Goal: Task Accomplishment & Management: Manage account settings

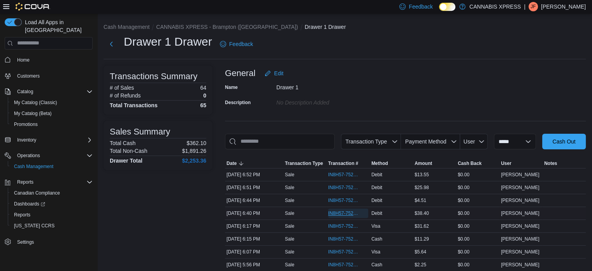
click at [353, 213] on span "IN8H57-752187" at bounding box center [344, 213] width 32 height 6
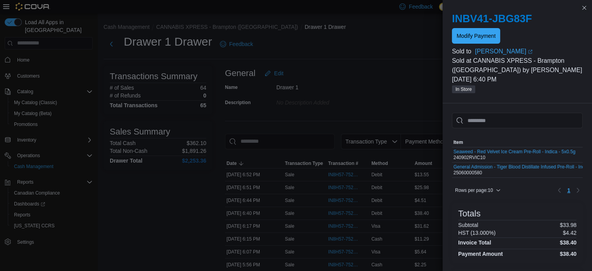
click at [485, 26] on div "INBV41-JBG83F Modify Payment" at bounding box center [517, 27] width 131 height 31
click at [476, 35] on span "Modify Payment" at bounding box center [476, 36] width 39 height 8
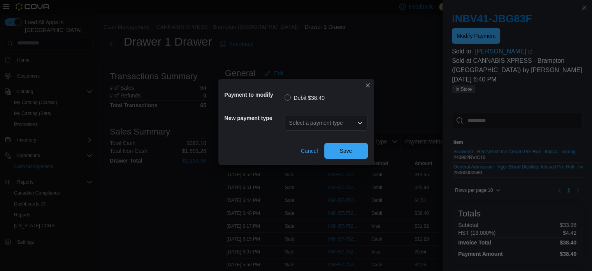
click at [310, 130] on div "Select a payment type" at bounding box center [326, 122] width 83 height 25
click at [323, 126] on div "Select a payment type" at bounding box center [326, 123] width 83 height 16
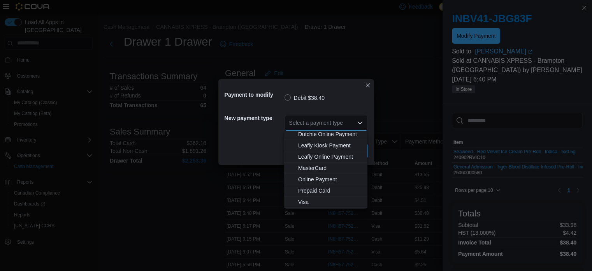
scroll to position [80, 0]
click at [324, 157] on span "MasterCard" at bounding box center [330, 157] width 65 height 8
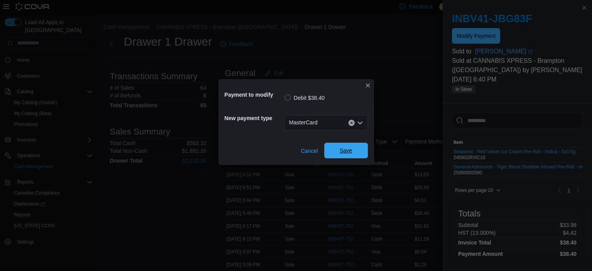
click at [341, 154] on span "Save" at bounding box center [346, 151] width 34 height 16
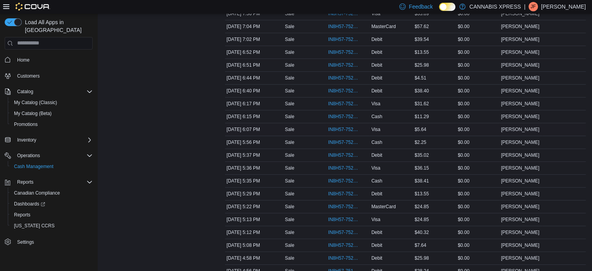
scroll to position [187, 0]
click at [353, 92] on span "IN8H57-752187" at bounding box center [344, 90] width 32 height 6
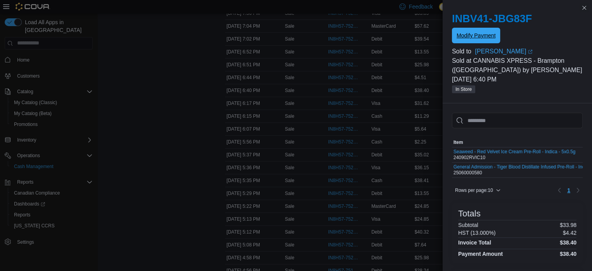
click at [489, 33] on span "Modify Payment" at bounding box center [476, 36] width 39 height 8
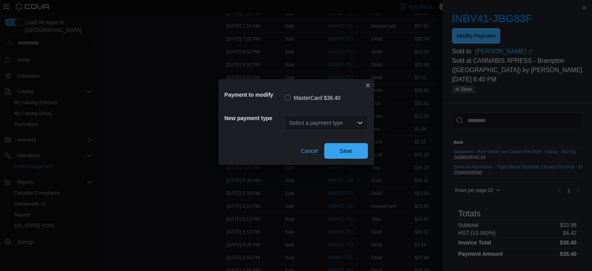
click at [360, 122] on icon "Open list of options" at bounding box center [360, 123] width 6 height 6
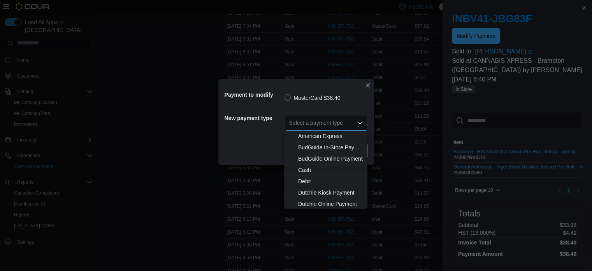
click at [360, 122] on icon "Close list of options" at bounding box center [360, 123] width 6 height 6
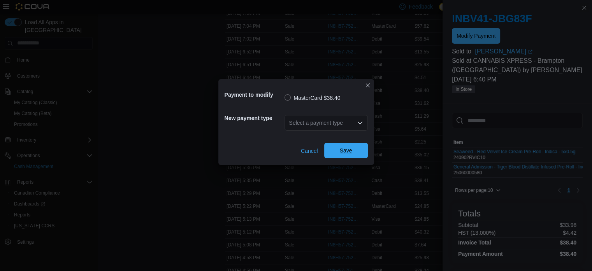
click at [348, 151] on span "Save" at bounding box center [346, 150] width 12 height 8
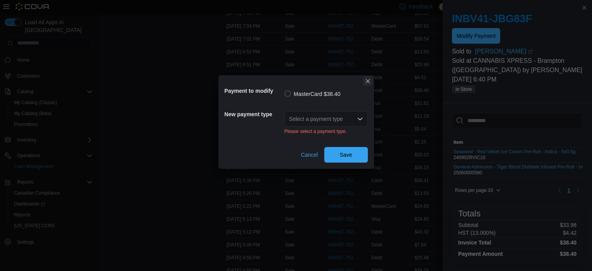
click at [366, 78] on button "Closes this modal window" at bounding box center [367, 80] width 9 height 9
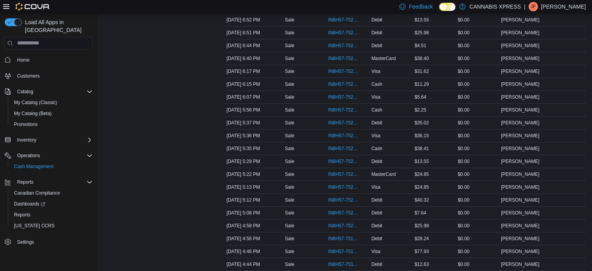
scroll to position [867, 0]
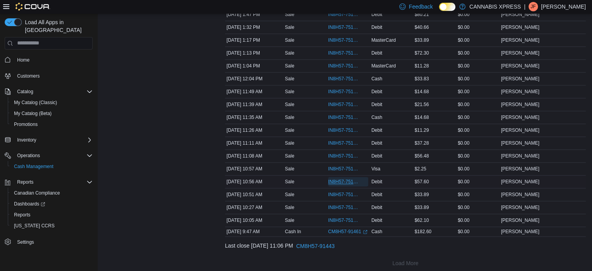
click at [347, 178] on span "IN8H57-751496" at bounding box center [344, 181] width 32 height 6
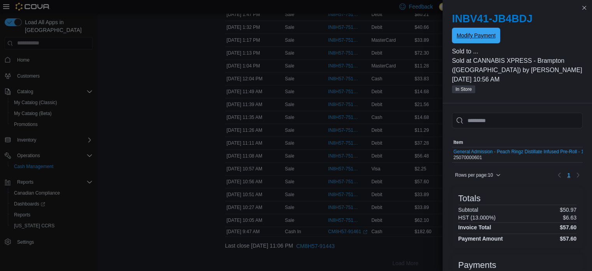
click at [489, 39] on span "Modify Payment" at bounding box center [476, 36] width 39 height 8
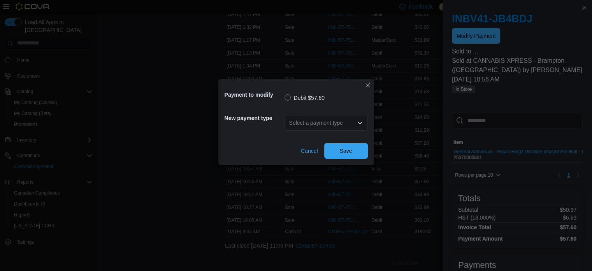
click at [300, 132] on div "Select a payment type" at bounding box center [326, 122] width 83 height 25
click at [322, 127] on div "Select a payment type" at bounding box center [326, 123] width 83 height 16
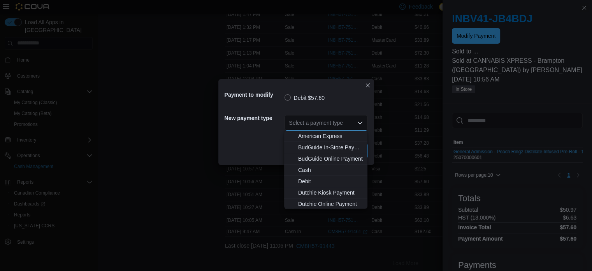
scroll to position [80, 0]
click at [323, 191] on span "Visa" at bounding box center [330, 191] width 65 height 8
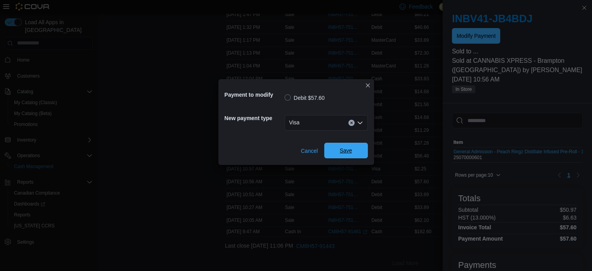
click at [338, 155] on span "Save" at bounding box center [346, 151] width 34 height 16
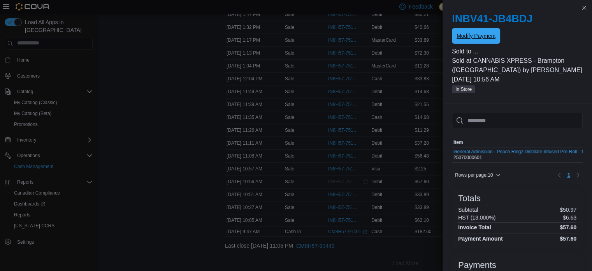
scroll to position [0, 0]
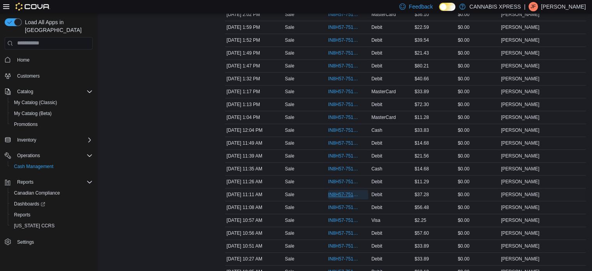
click at [336, 191] on span "IN8H57-751511" at bounding box center [344, 194] width 32 height 6
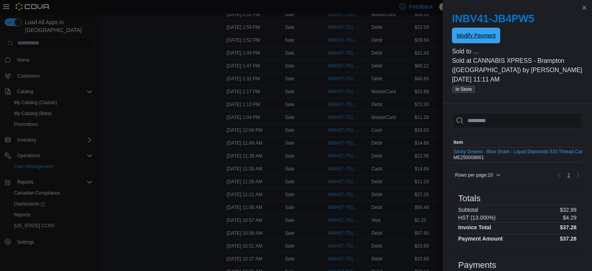
click at [466, 38] on span "Modify Payment" at bounding box center [476, 36] width 39 height 8
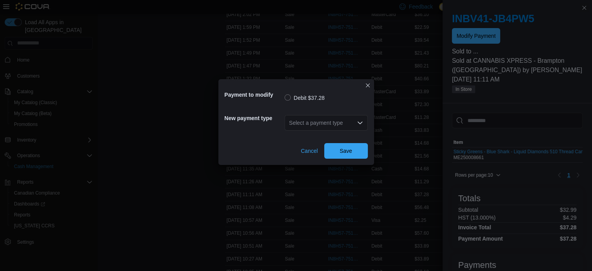
click at [323, 122] on div "Select a payment type" at bounding box center [326, 123] width 83 height 16
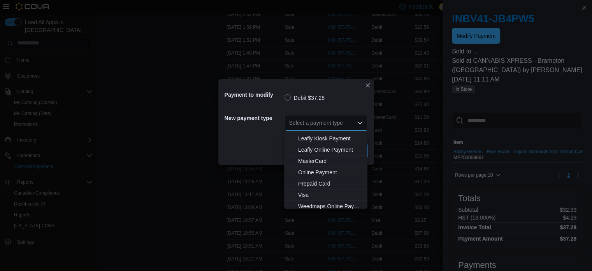
scroll to position [80, 0]
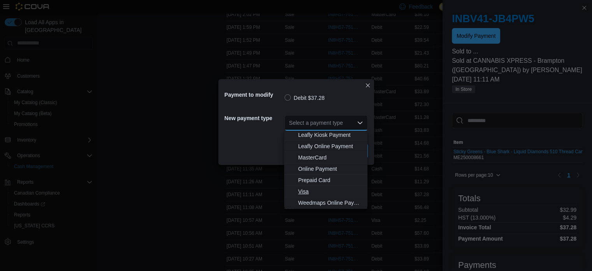
click at [330, 194] on span "Visa" at bounding box center [330, 191] width 65 height 8
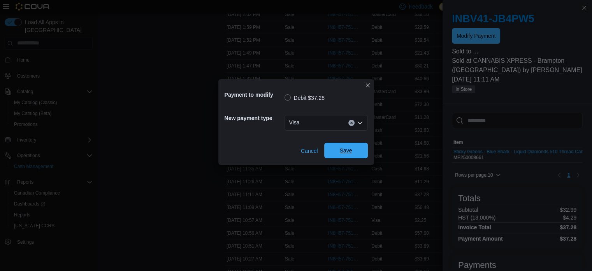
click at [349, 155] on span "Save" at bounding box center [346, 151] width 34 height 16
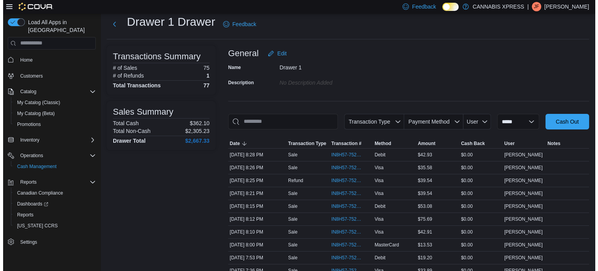
scroll to position [0, 0]
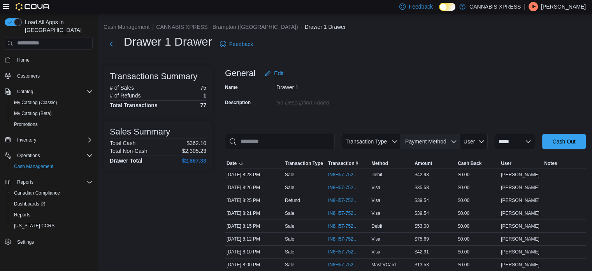
click at [416, 140] on span "Payment Method" at bounding box center [425, 141] width 41 height 6
click at [294, 143] on input "This is a search bar. As you type, the results lower in the page will automatic…" at bounding box center [280, 142] width 110 height 16
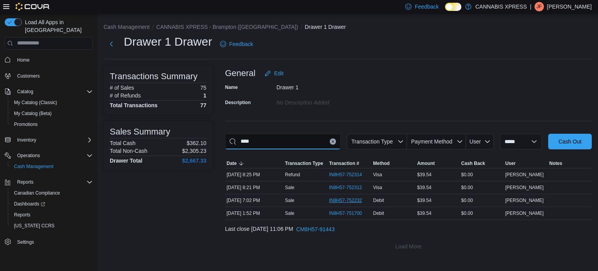
type input "****"
click at [346, 202] on span "IN8H57-752232" at bounding box center [345, 200] width 33 height 6
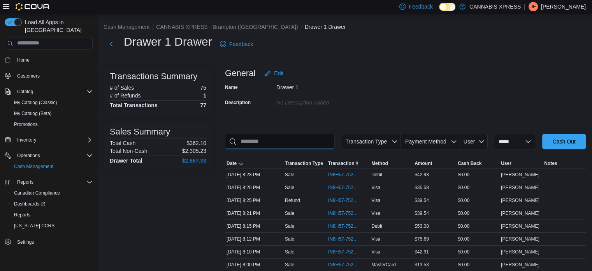
click at [274, 144] on input "This is a search bar. As you type, the results lower in the page will automatic…" at bounding box center [280, 142] width 110 height 16
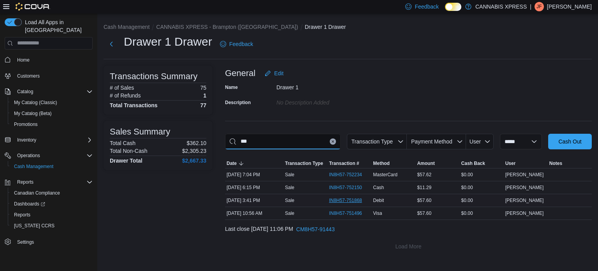
type input "***"
click at [360, 201] on span "IN8H57-751868" at bounding box center [345, 200] width 33 height 6
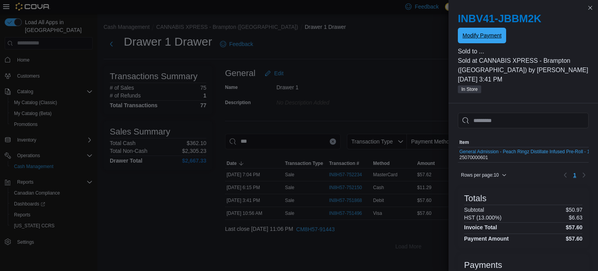
click at [502, 39] on button "Modify Payment" at bounding box center [482, 36] width 48 height 16
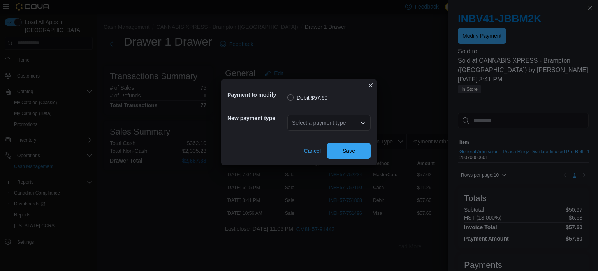
click at [304, 139] on div "Cancel Save" at bounding box center [298, 148] width 143 height 22
click at [306, 146] on span "Cancel" at bounding box center [312, 151] width 17 height 16
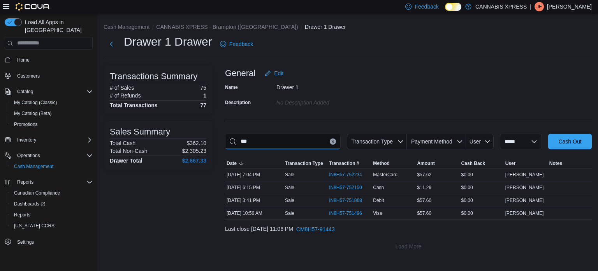
drag, startPoint x: 255, startPoint y: 139, endPoint x: 145, endPoint y: 146, distance: 110.0
click at [145, 146] on div "**********" at bounding box center [348, 159] width 488 height 189
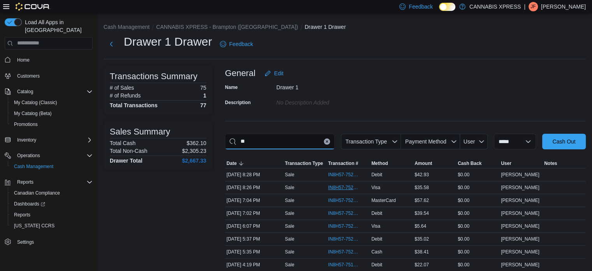
type input "**"
click at [340, 191] on span "IN8H57-752316" at bounding box center [348, 187] width 40 height 9
drag, startPoint x: 284, startPoint y: 143, endPoint x: 185, endPoint y: 157, distance: 99.5
click at [193, 154] on div "**********" at bounding box center [345, 262] width 483 height 394
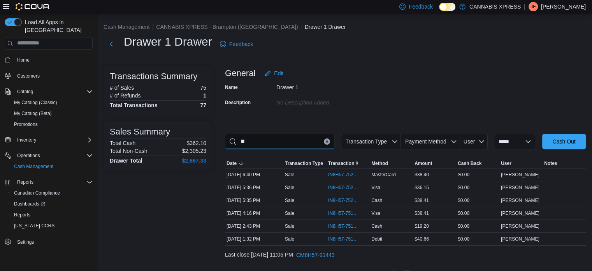
type input "*"
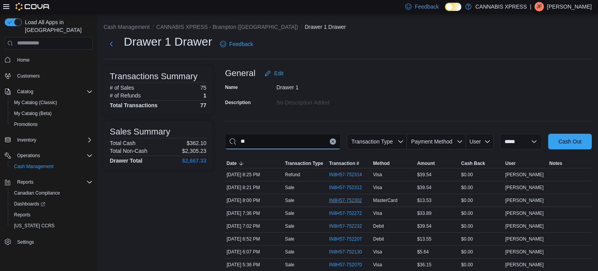
type input "*"
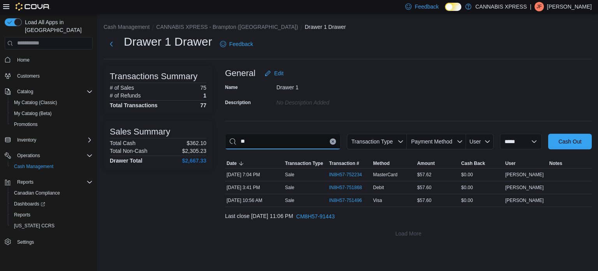
type input "*"
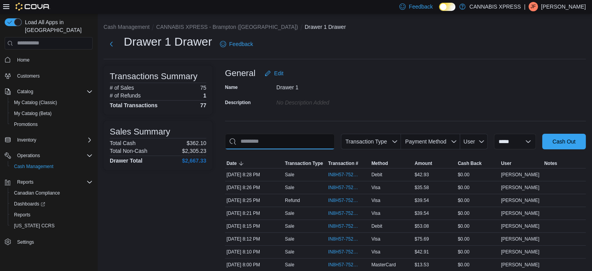
click at [259, 143] on input "This is a search bar. As you type, the results lower in the page will automatic…" at bounding box center [280, 142] width 110 height 16
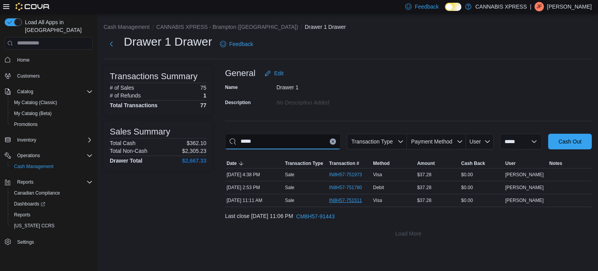
type input "*****"
click at [335, 204] on span "IN8H57-751511" at bounding box center [349, 200] width 41 height 9
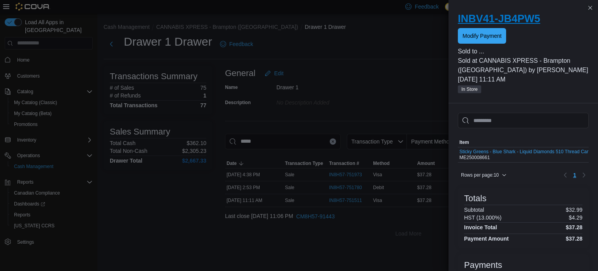
click at [505, 25] on h2 "INBV41-JB4PW5" at bounding box center [523, 18] width 131 height 12
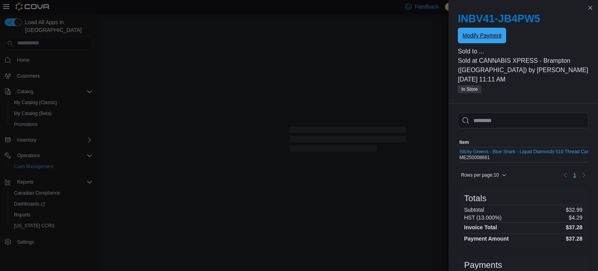
click at [495, 35] on span "Modify Payment" at bounding box center [482, 36] width 39 height 8
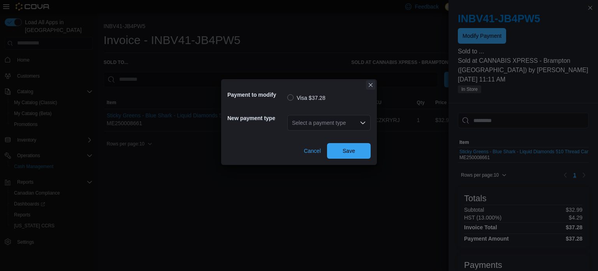
click at [368, 85] on button "Closes this modal window" at bounding box center [370, 84] width 9 height 9
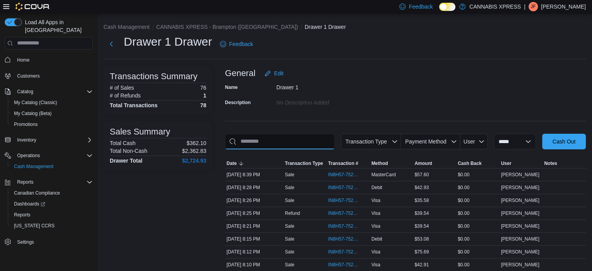
click at [281, 135] on input "This is a search bar. As you type, the results lower in the page will automatic…" at bounding box center [280, 142] width 110 height 16
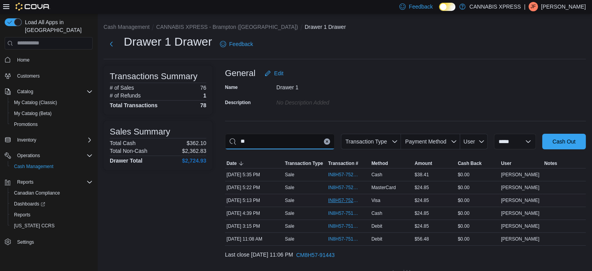
type input "*"
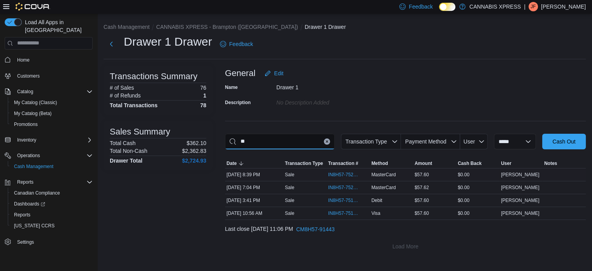
type input "*"
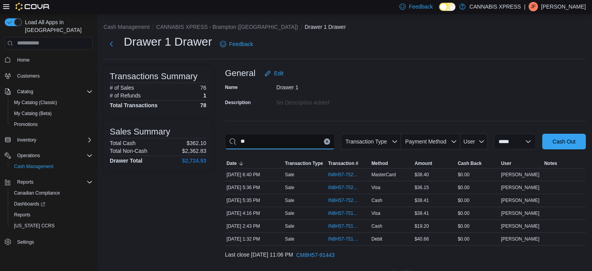
type input "*"
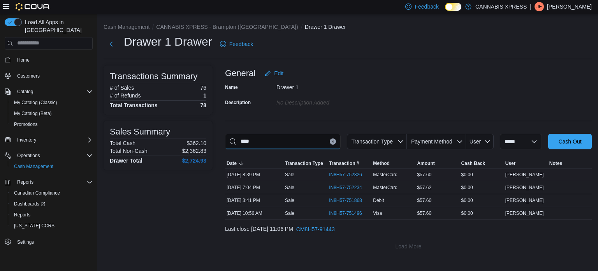
type input "*****"
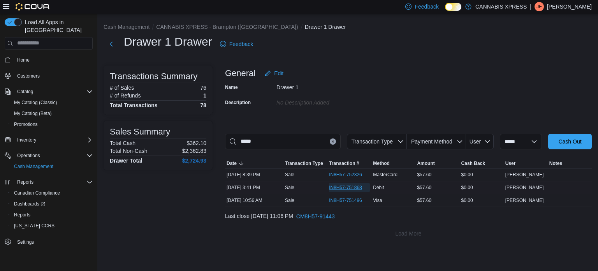
click at [332, 185] on span "IN8H57-751868" at bounding box center [345, 187] width 33 height 6
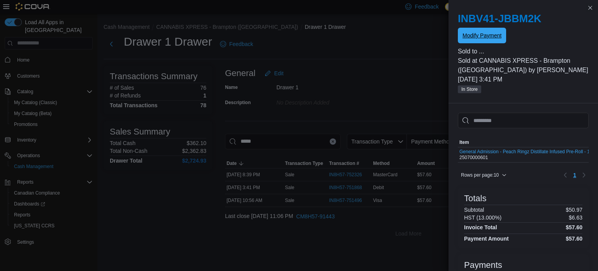
click at [486, 34] on span "Modify Payment" at bounding box center [482, 36] width 39 height 8
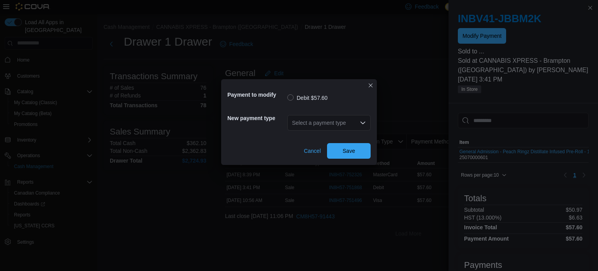
click at [326, 121] on div "Select a payment type" at bounding box center [328, 123] width 83 height 16
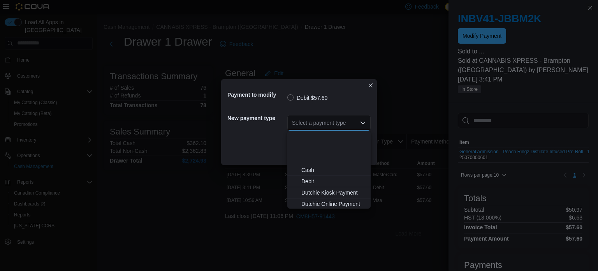
scroll to position [80, 0]
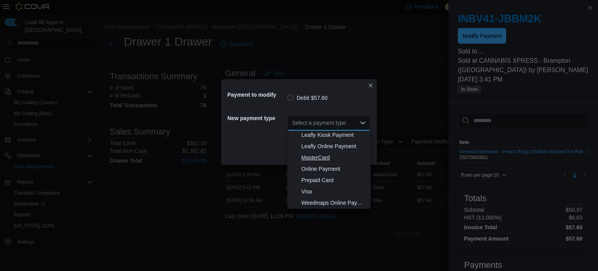
click at [330, 159] on span "MasterCard" at bounding box center [333, 157] width 65 height 8
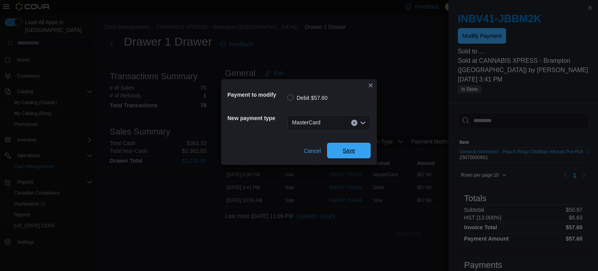
click at [344, 153] on span "Save" at bounding box center [349, 150] width 12 height 8
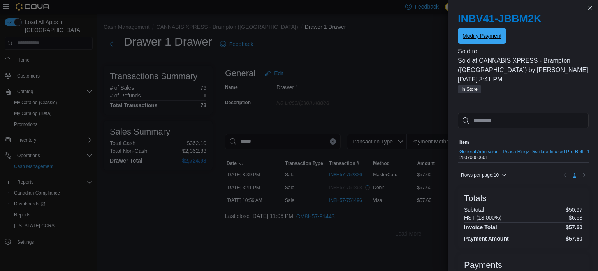
scroll to position [0, 0]
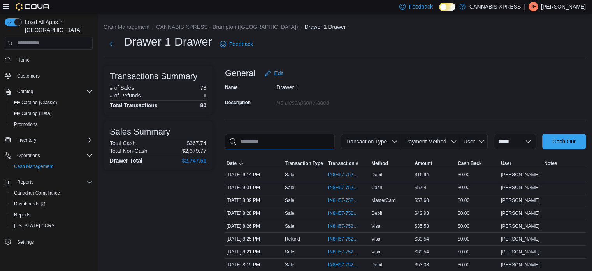
click at [266, 143] on input "This is a search bar. As you type, the results lower in the page will automatic…" at bounding box center [280, 142] width 110 height 16
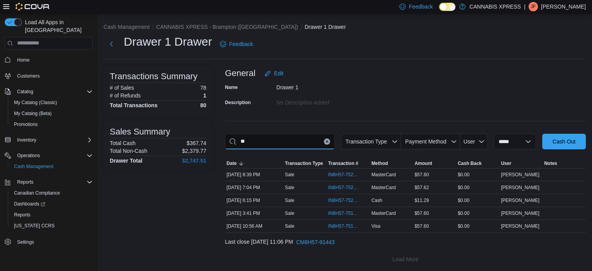
type input "*"
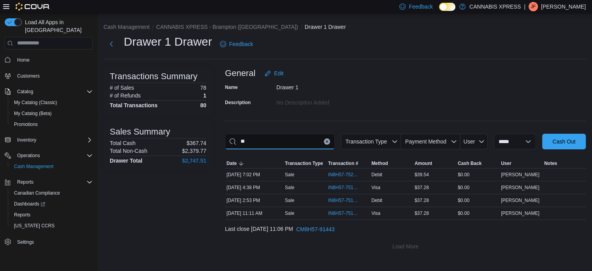
type input "*"
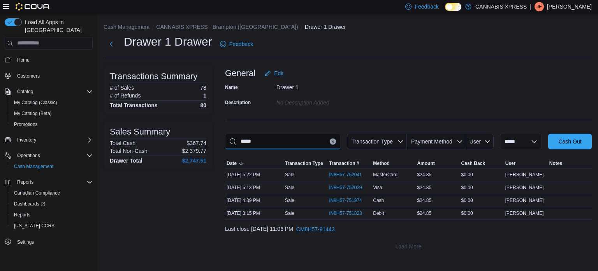
type input "*****"
